Goal: Find contact information: Find contact information

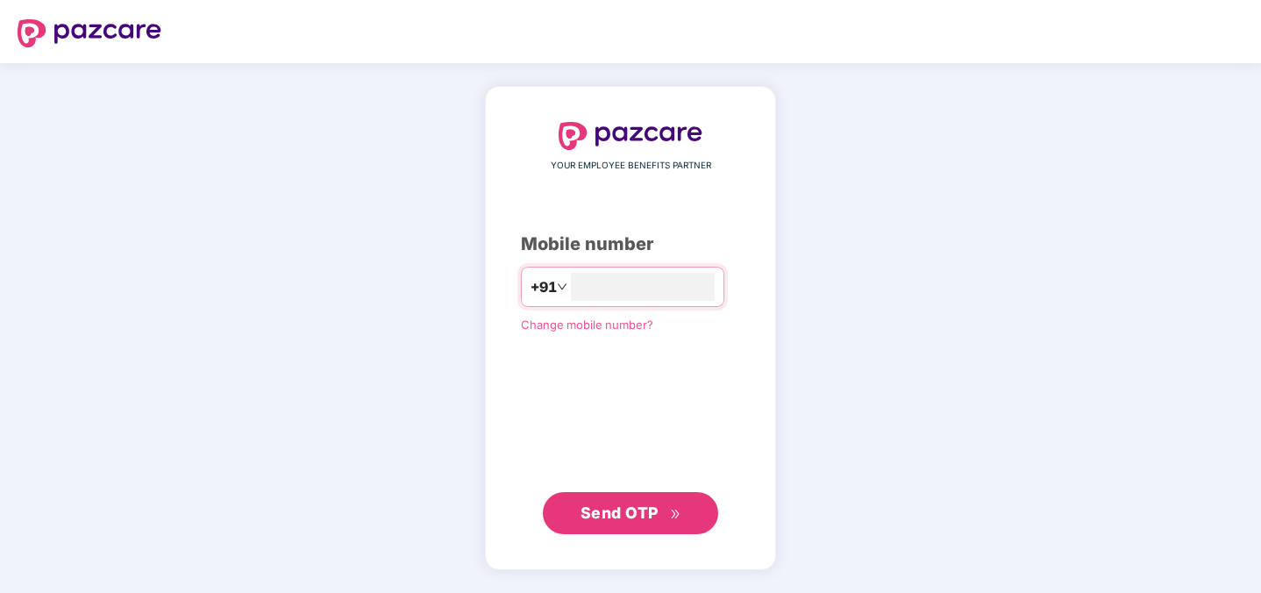
type input "**********"
click at [624, 528] on button "Send OTP" at bounding box center [630, 513] width 175 height 42
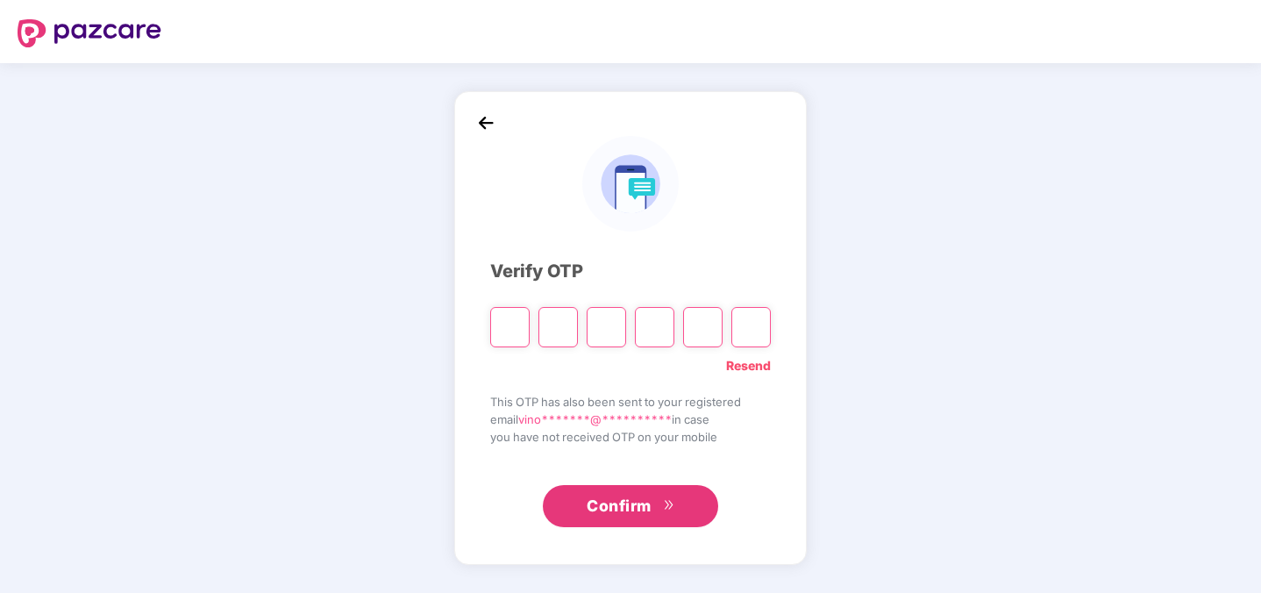
type input "*"
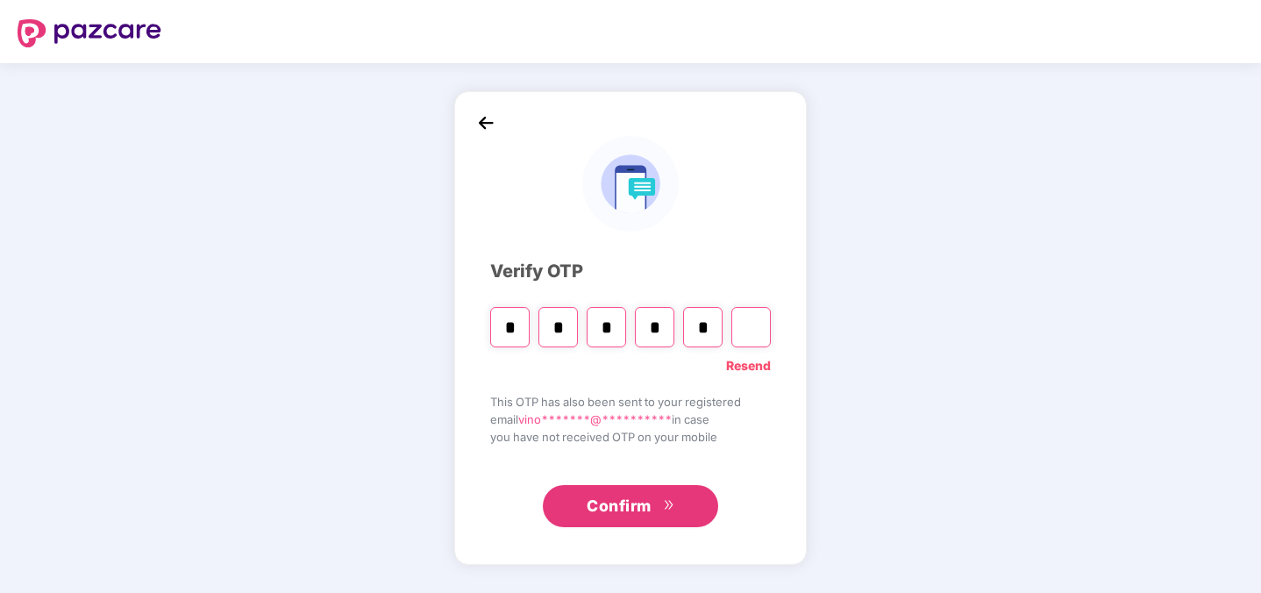
type input "*"
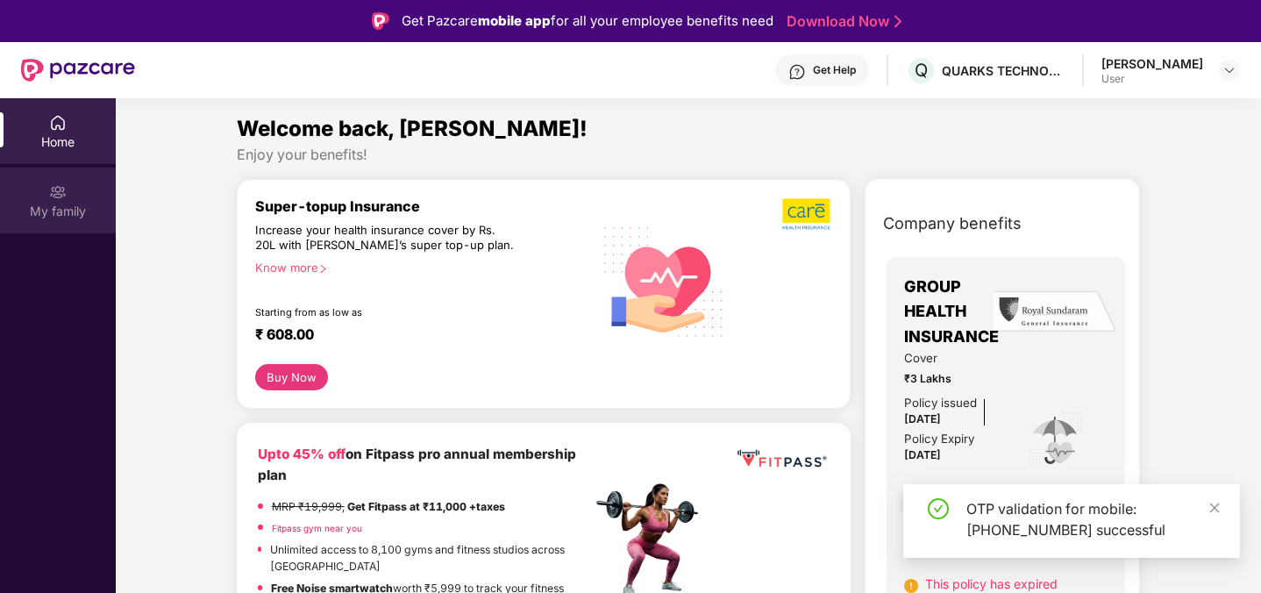
click at [56, 190] on img at bounding box center [58, 192] width 18 height 18
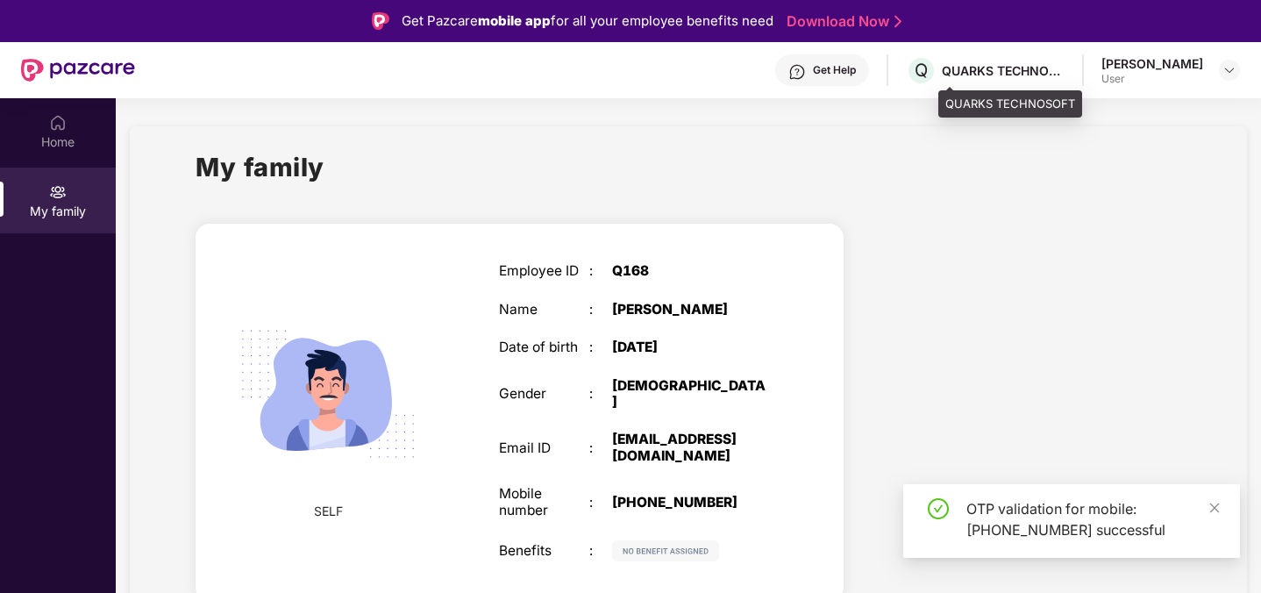
click at [966, 61] on div "Q QUARKS TECHNOSOFT" at bounding box center [985, 70] width 159 height 31
click at [1175, 62] on div "[PERSON_NAME]" at bounding box center [1153, 63] width 102 height 17
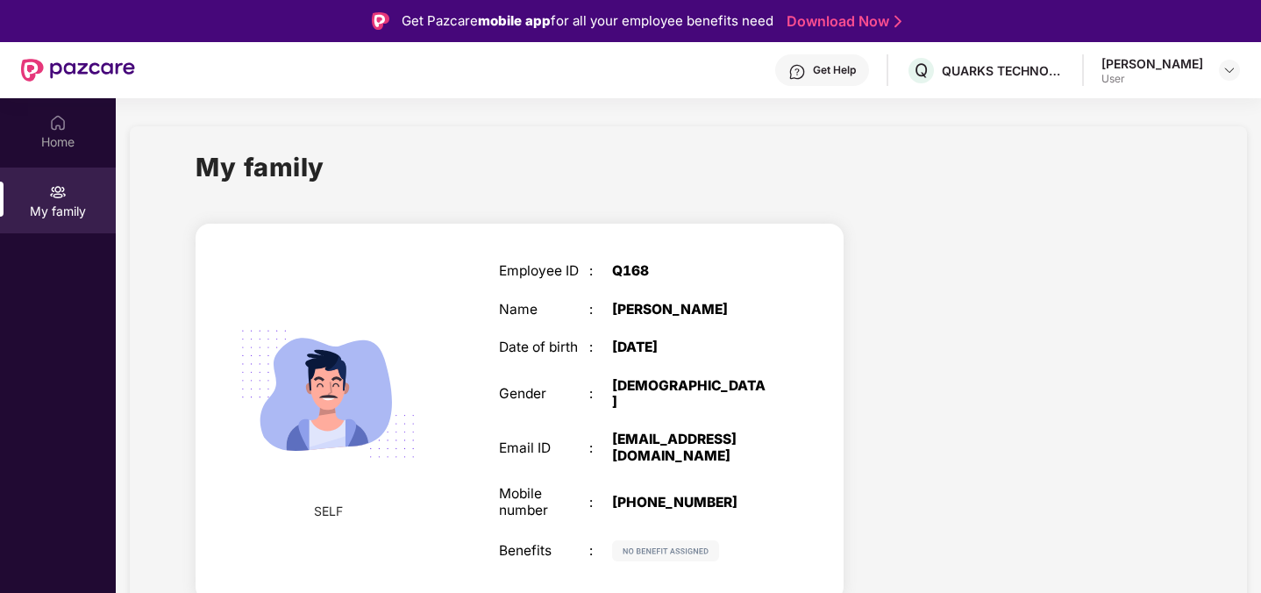
click at [856, 74] on div "Get Help" at bounding box center [834, 70] width 43 height 14
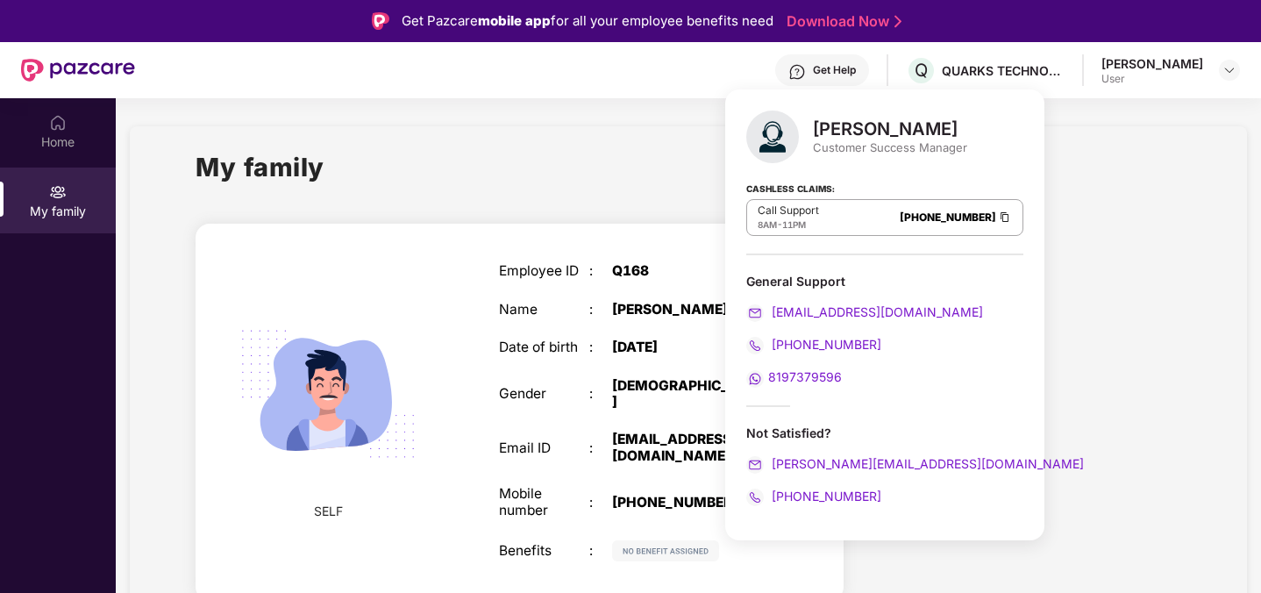
click at [825, 148] on div "Customer Success Manager" at bounding box center [890, 147] width 154 height 16
drag, startPoint x: 825, startPoint y: 148, endPoint x: 950, endPoint y: 147, distance: 124.5
click at [950, 147] on div "Customer Success Manager" at bounding box center [890, 147] width 154 height 16
copy div "Customer Success Manager"
click at [868, 164] on div "Harshal Bedi Customer Success Manager Cashless Claims: Call Support 8AM - 11PM …" at bounding box center [884, 314] width 319 height 451
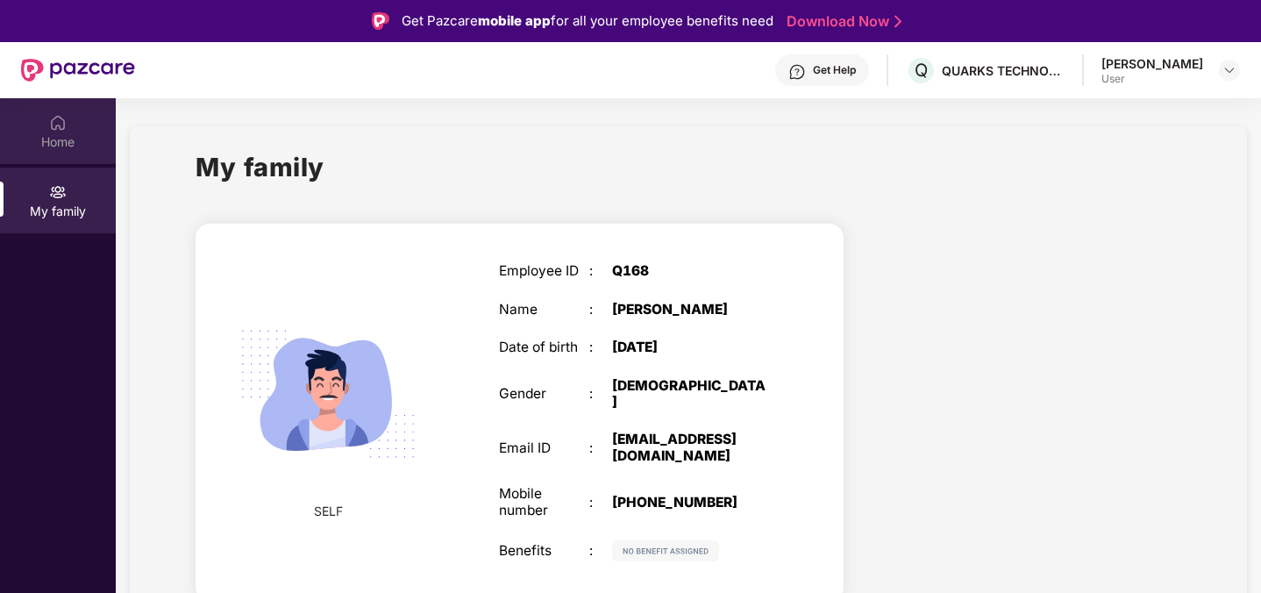
click at [63, 115] on img at bounding box center [58, 123] width 18 height 18
